Goal: Check status: Check status

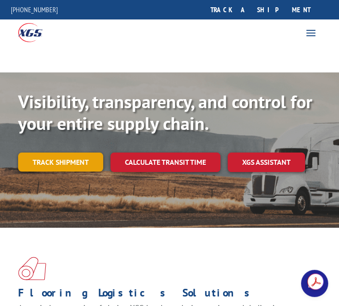
click at [72, 160] on link "Track shipment" at bounding box center [60, 162] width 85 height 19
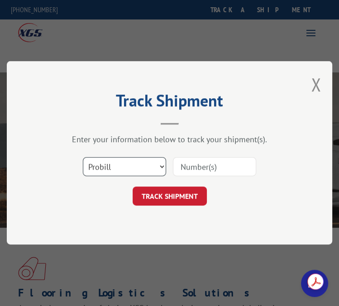
click at [143, 168] on select "Select category... Probill BOL PO" at bounding box center [124, 167] width 83 height 19
select select "bol"
click at [83, 158] on select "Select category... Probill BOL PO" at bounding box center [124, 167] width 83 height 19
click at [196, 162] on input at bounding box center [214, 167] width 83 height 19
type input "2556454"
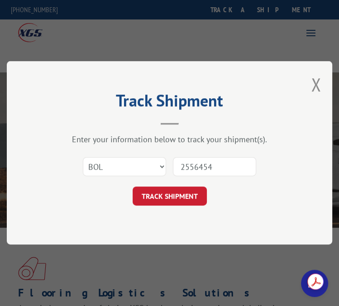
click button "TRACK SHIPMENT" at bounding box center [170, 196] width 74 height 19
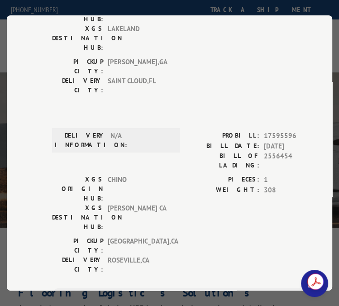
scroll to position [181, 0]
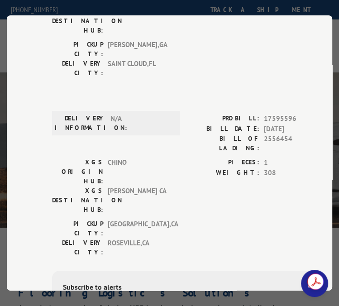
type input "+1 (630) 608-8436"
click at [267, 219] on div "PICKUP CITY: ANAHEIM , CA DELIVERY CITY: ROSEVILLE , CA" at bounding box center [188, 240] width 272 height 43
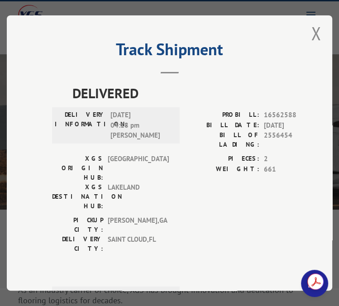
scroll to position [252, 0]
